Goal: Information Seeking & Learning: Find specific page/section

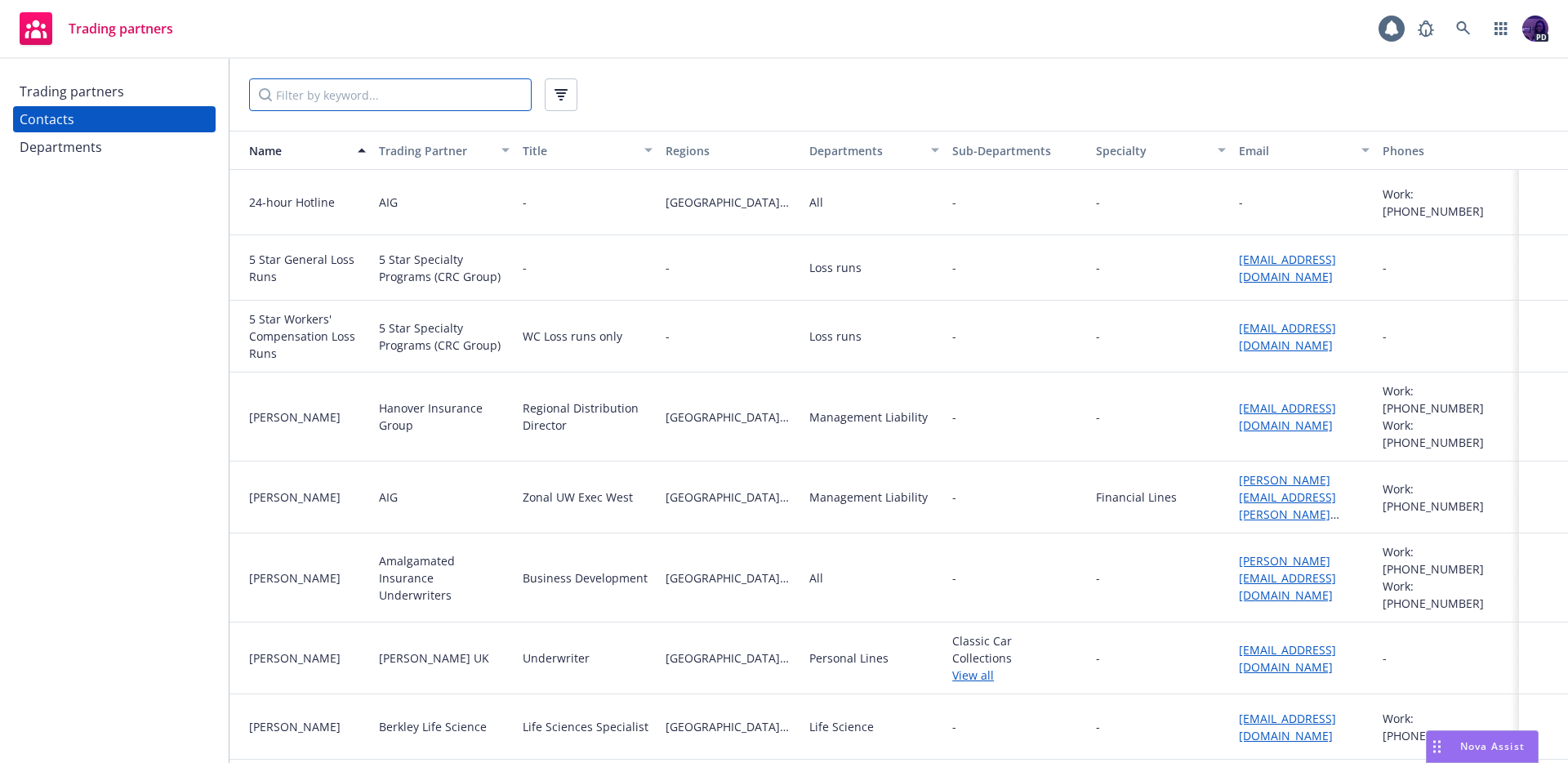
click at [393, 89] on input "Filter by keyword..." at bounding box center [390, 95] width 282 height 33
click at [383, 90] on input "Filter by keyword..." at bounding box center [390, 95] width 282 height 33
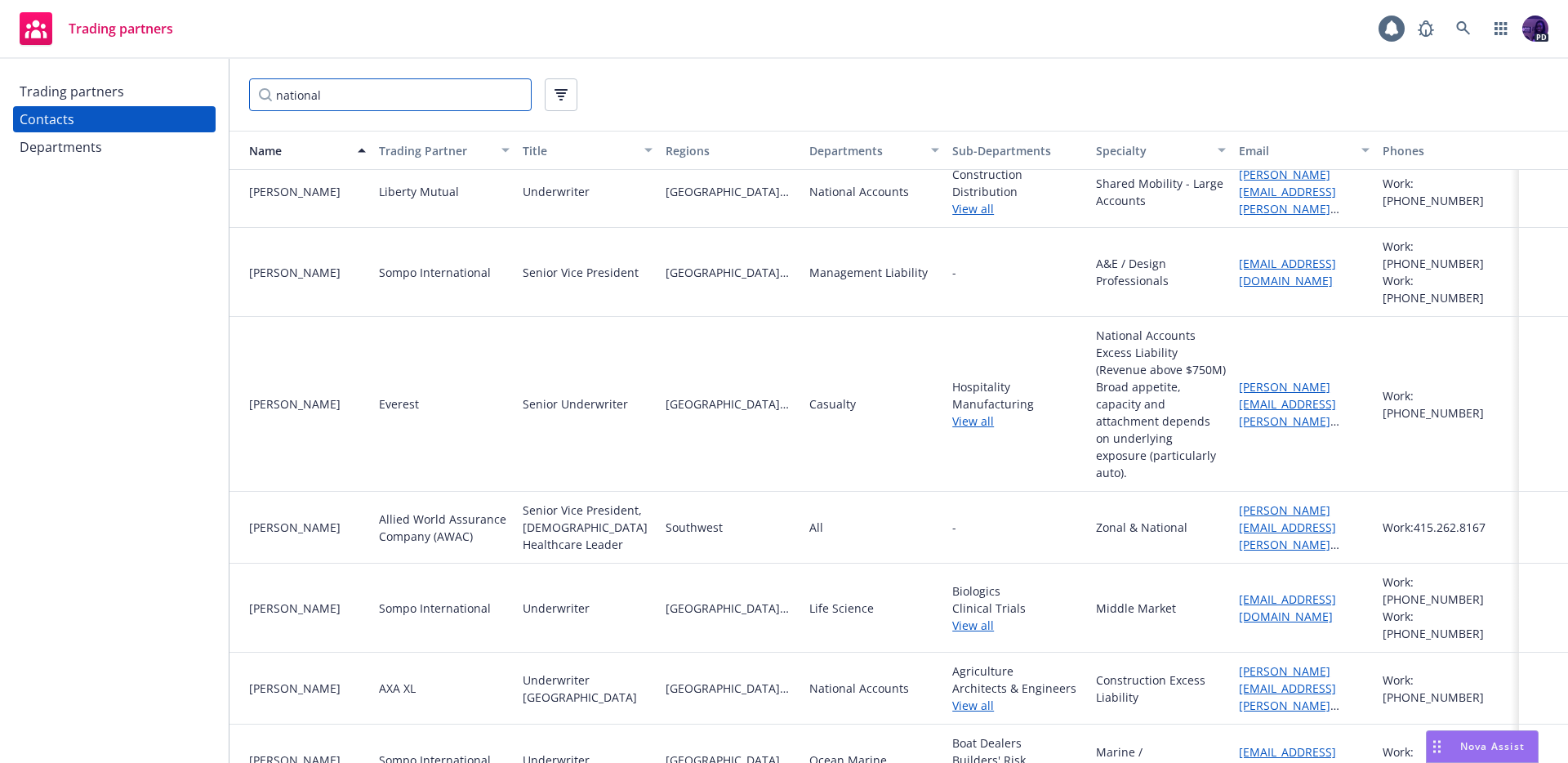
scroll to position [7966, 0]
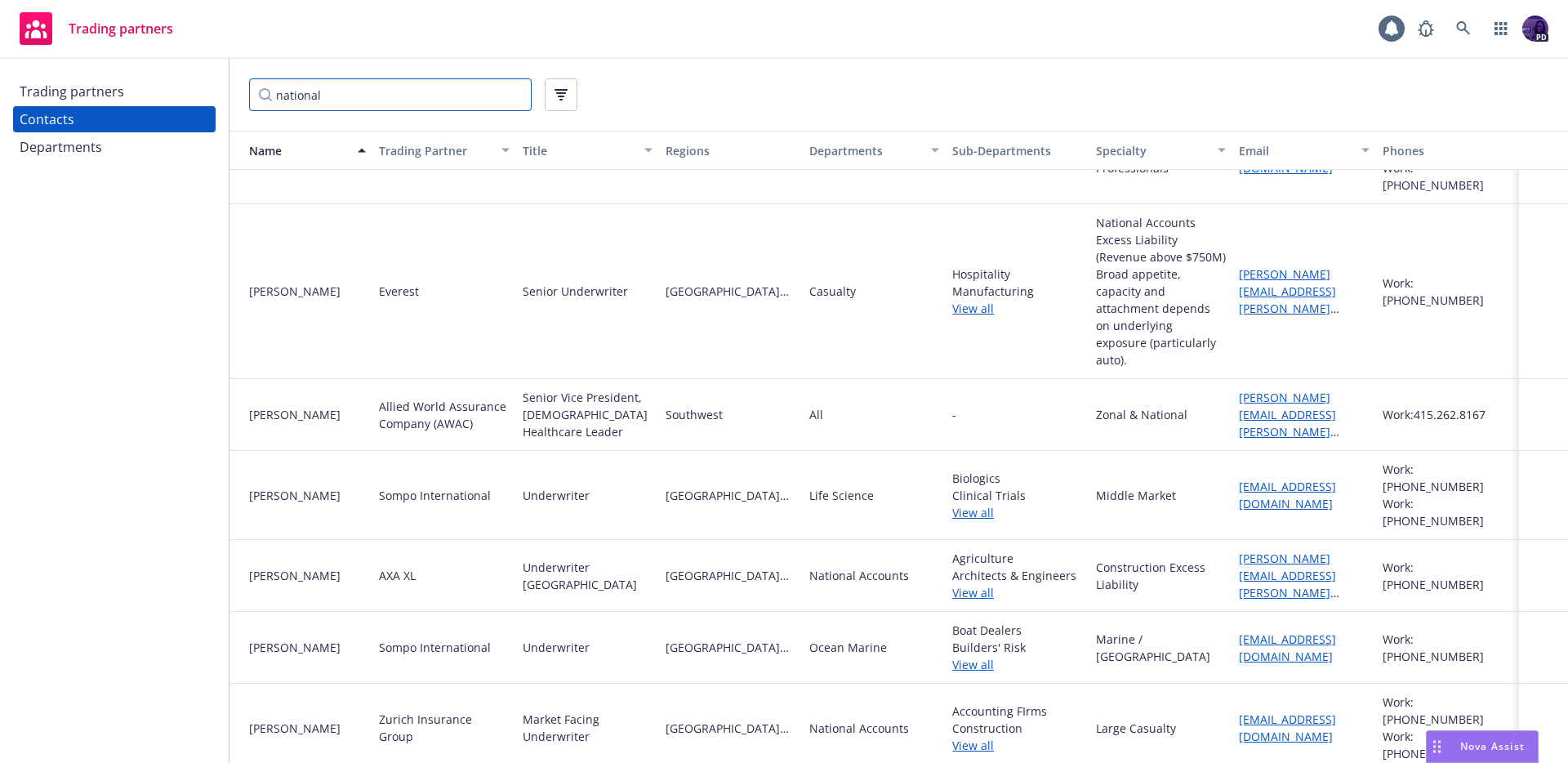
type input "national"
